Goal: Information Seeking & Learning: Learn about a topic

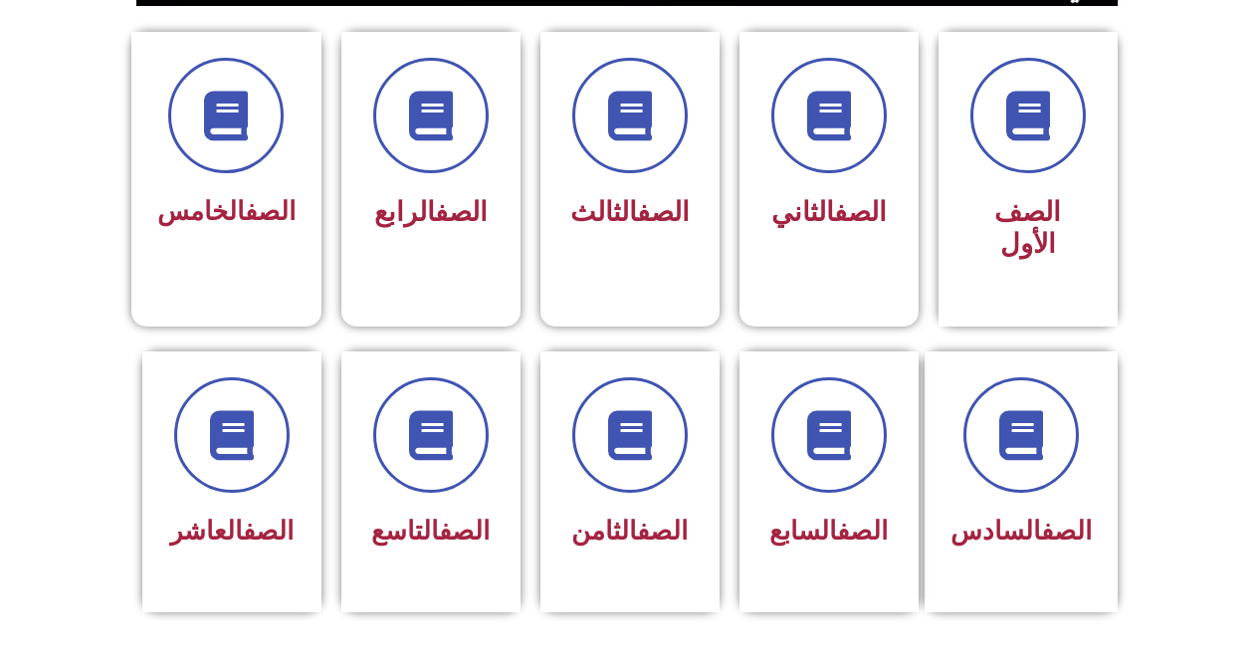
scroll to position [554, 0]
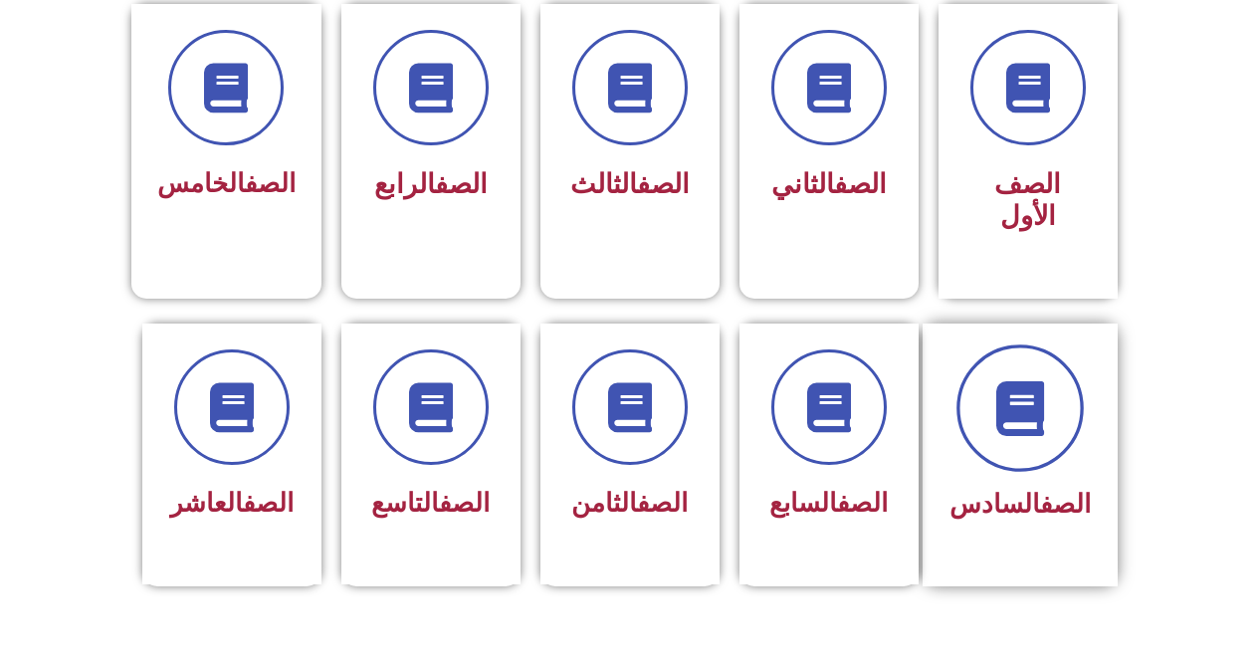
click at [1027, 395] on icon at bounding box center [1020, 407] width 55 height 55
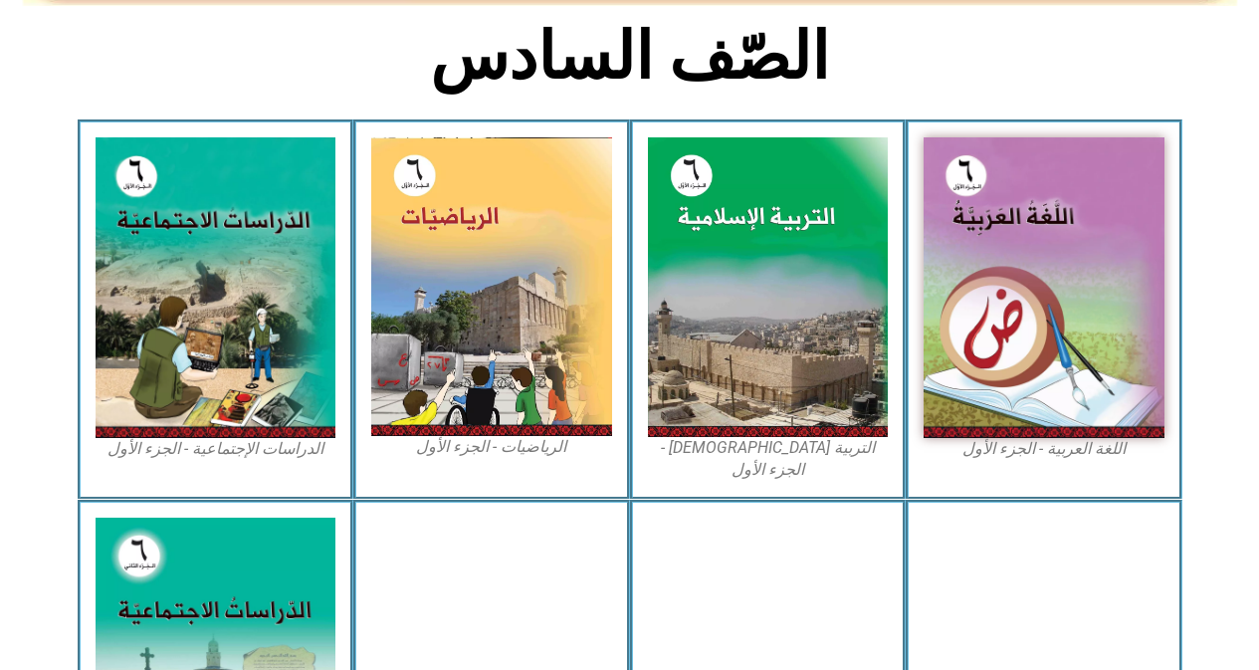
scroll to position [546, 0]
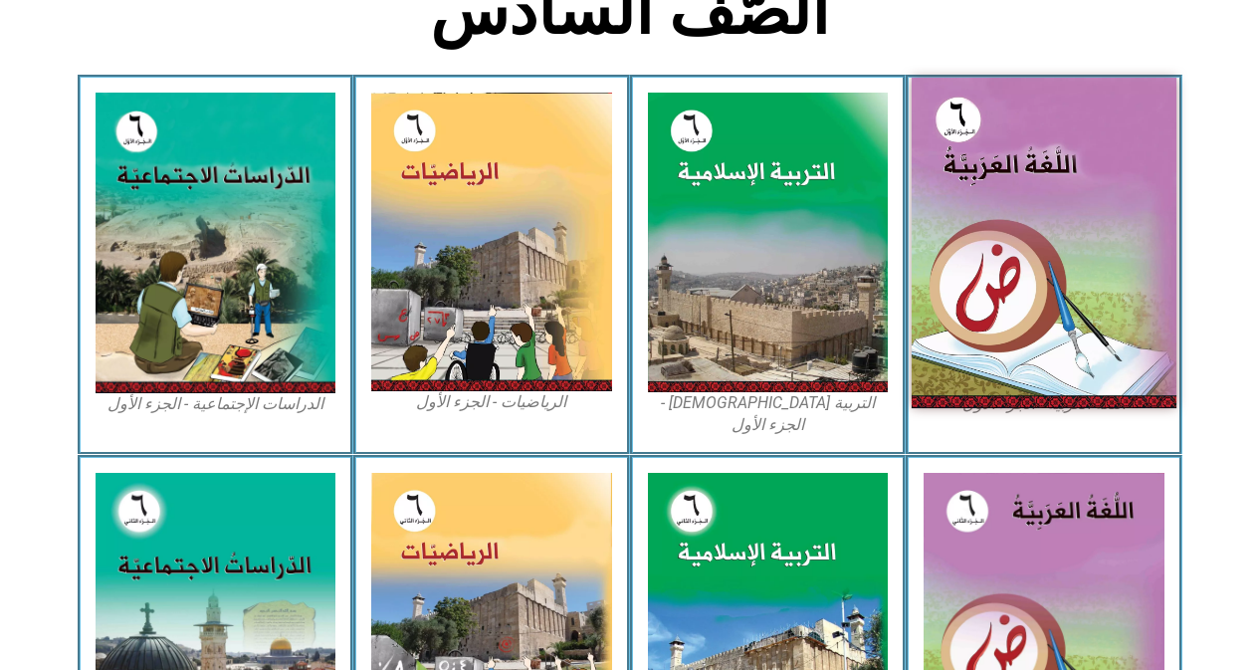
click at [1091, 241] on img at bounding box center [1044, 243] width 265 height 331
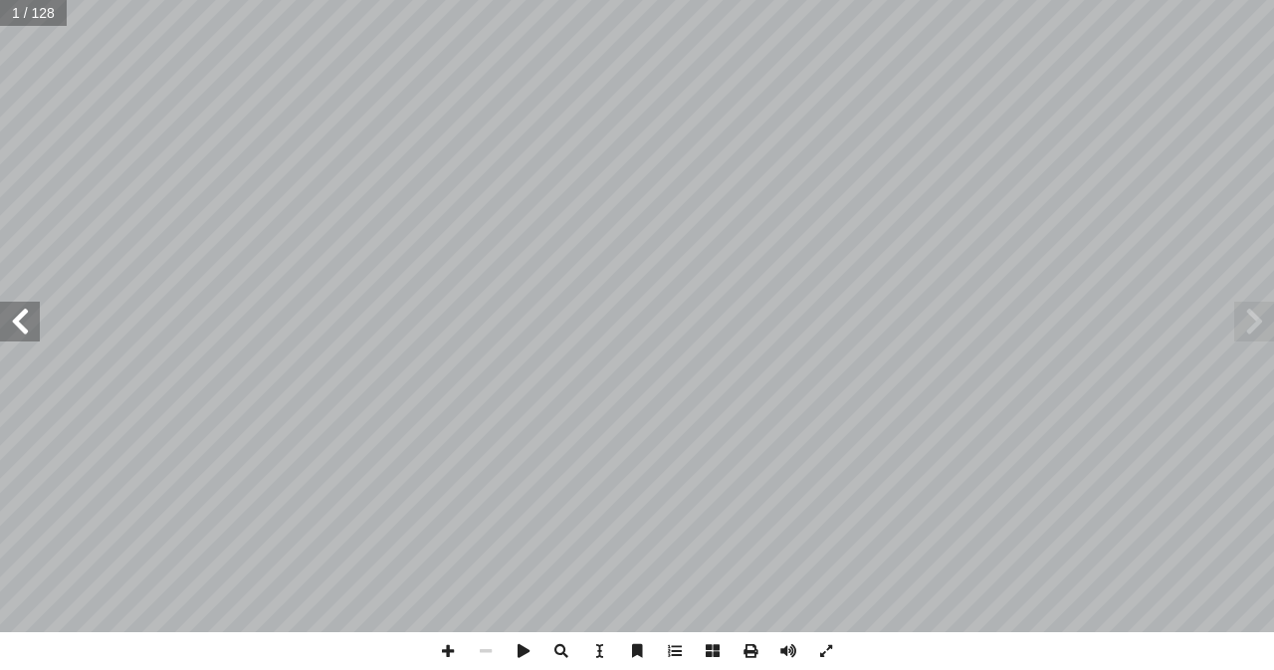
click at [1263, 322] on span at bounding box center [1254, 322] width 40 height 40
click at [29, 335] on span at bounding box center [20, 322] width 40 height 40
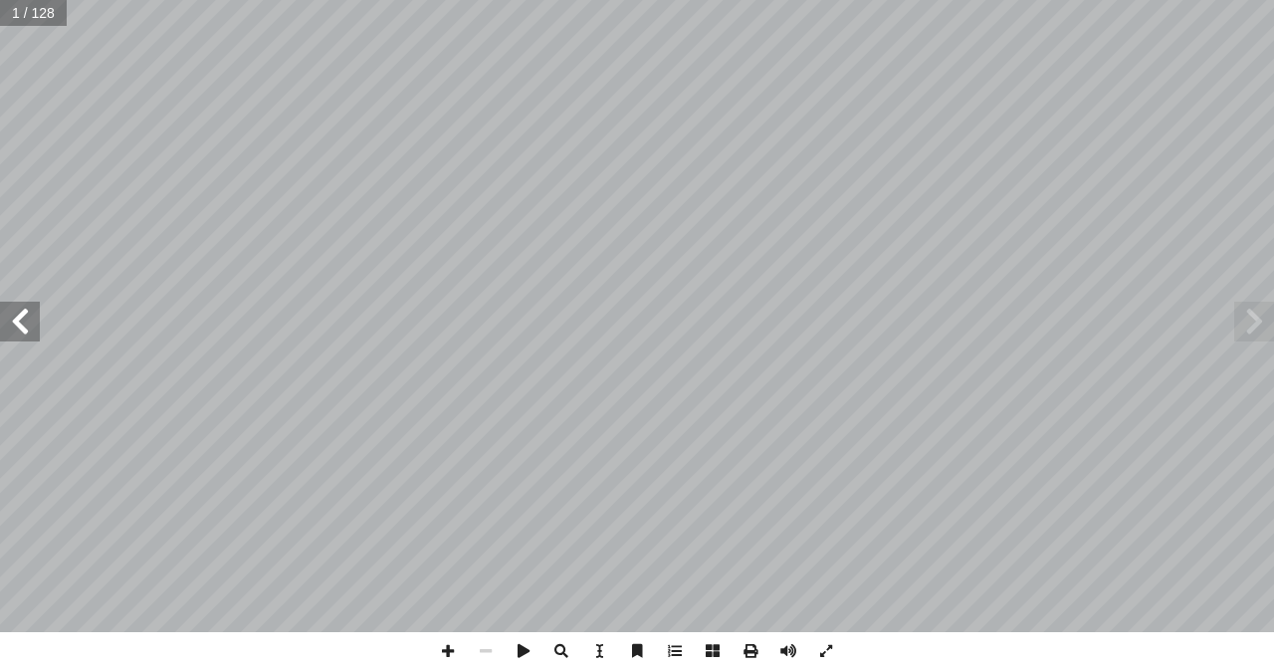
click at [29, 335] on span at bounding box center [20, 322] width 40 height 40
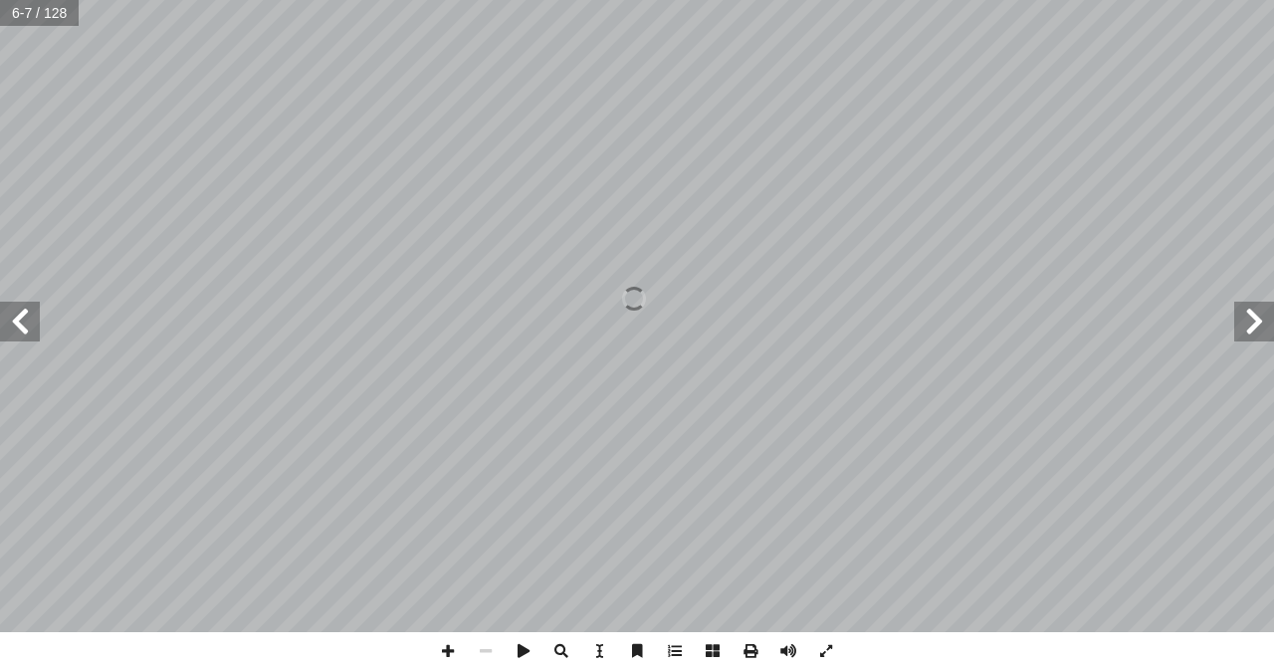
click at [29, 335] on span at bounding box center [20, 322] width 40 height 40
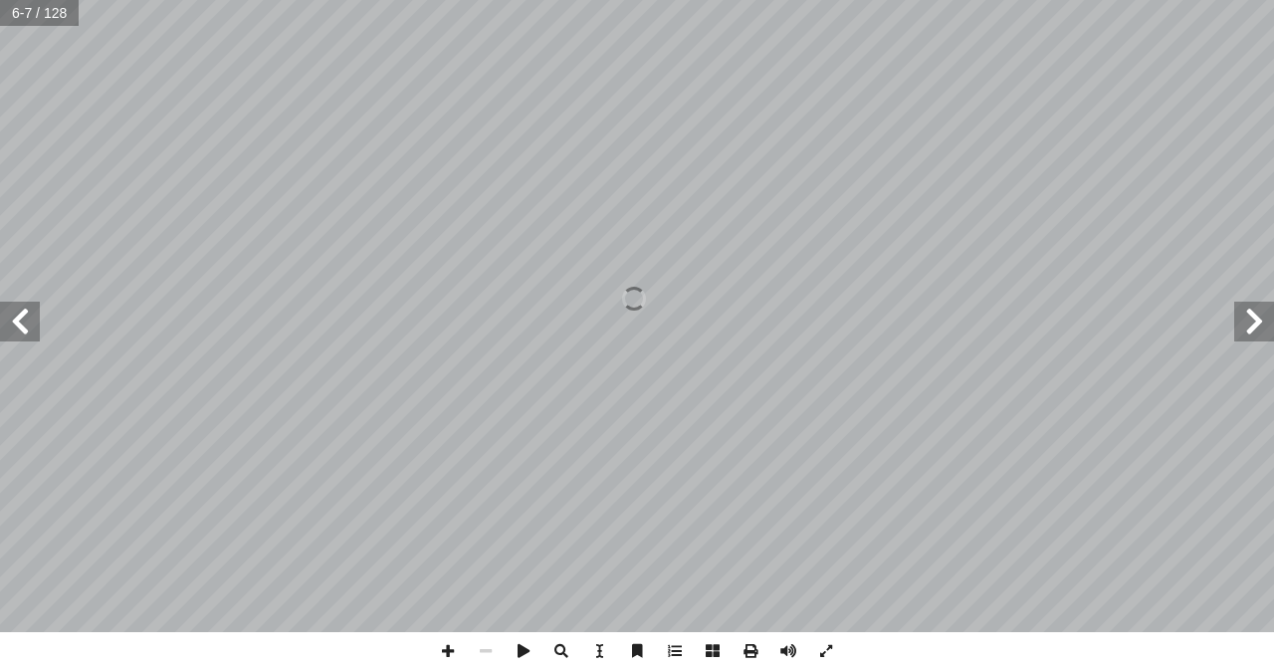
click at [29, 345] on div "ُ ة َّ ي ِ ب َ ر َ الع ُ ة َ غ ُّ الل ليف: أ � ّ فريق الت ) ً � ق ّ . محمود عيد…" at bounding box center [637, 316] width 1274 height 632
click at [22, 322] on span at bounding box center [20, 322] width 40 height 40
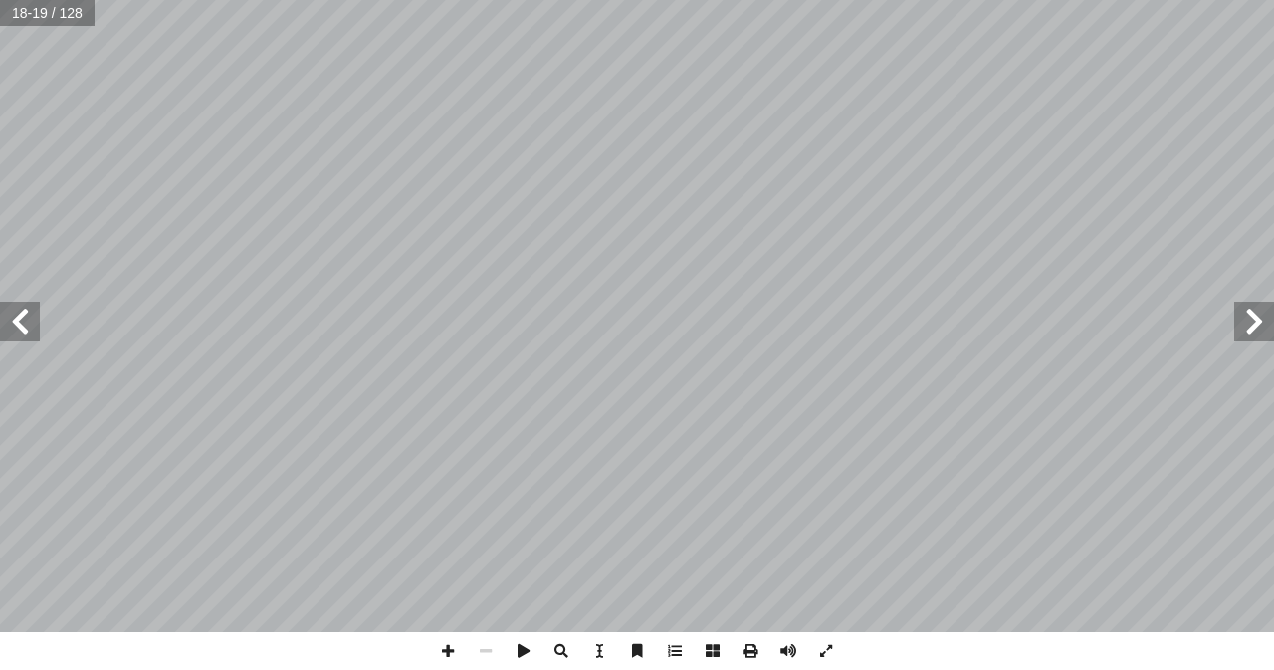
click at [22, 322] on span at bounding box center [20, 322] width 40 height 40
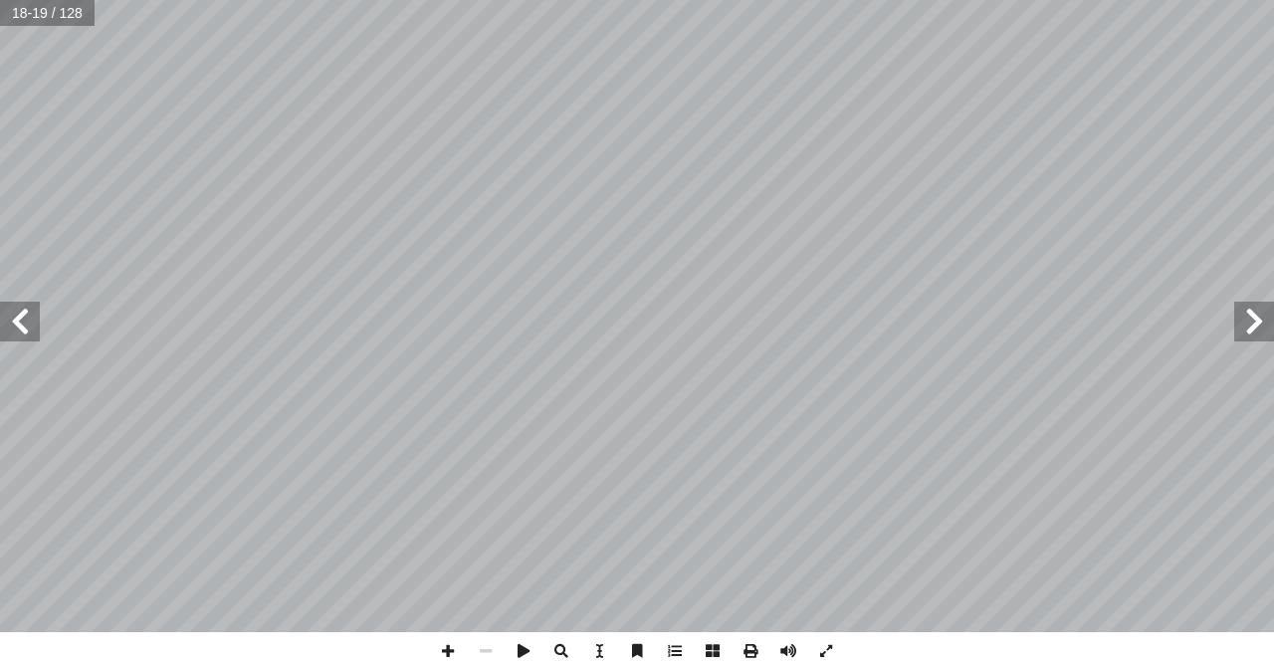
click at [22, 322] on span at bounding box center [20, 322] width 40 height 40
click at [448, 646] on span at bounding box center [448, 651] width 38 height 38
click at [488, 656] on span at bounding box center [486, 651] width 38 height 38
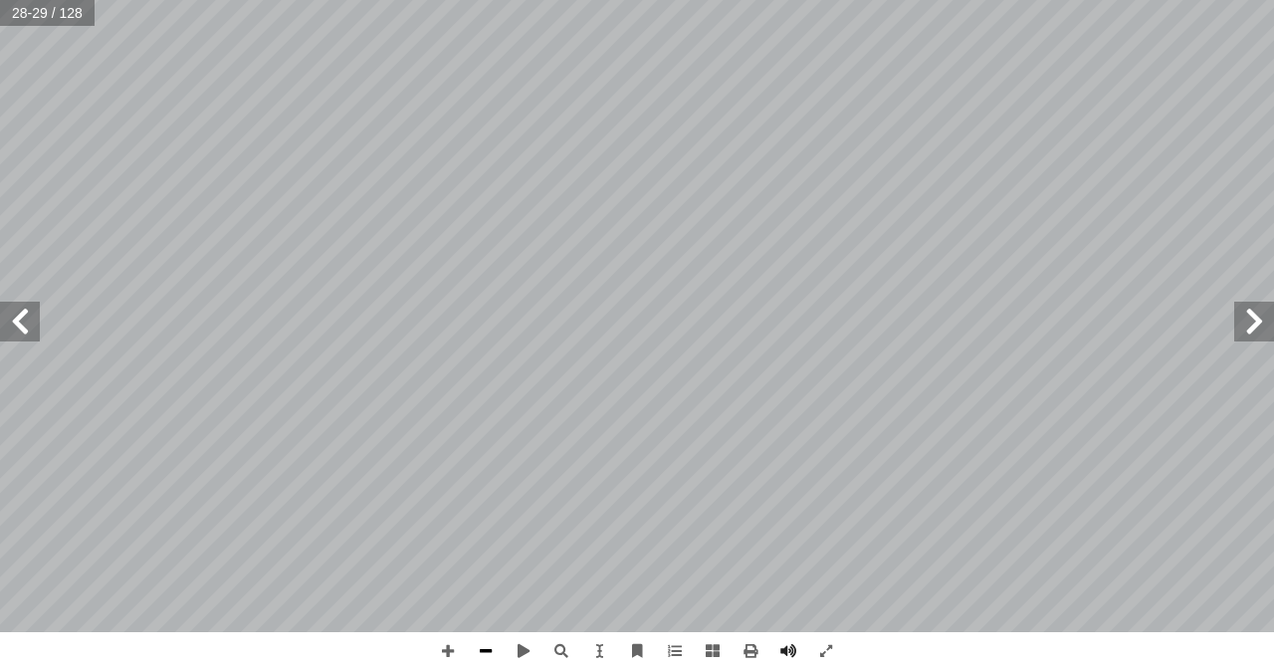
click at [488, 656] on span at bounding box center [486, 651] width 38 height 38
click at [439, 646] on span at bounding box center [448, 651] width 38 height 38
click at [513, 181] on html "الصفحة الرئيسية الصف الأول الصف الثاني الصف الثالث الصف الرابع الصف الخامس الصف…" at bounding box center [637, 90] width 1274 height 181
click at [479, 644] on span at bounding box center [486, 651] width 38 height 38
